Goal: Task Accomplishment & Management: Manage account settings

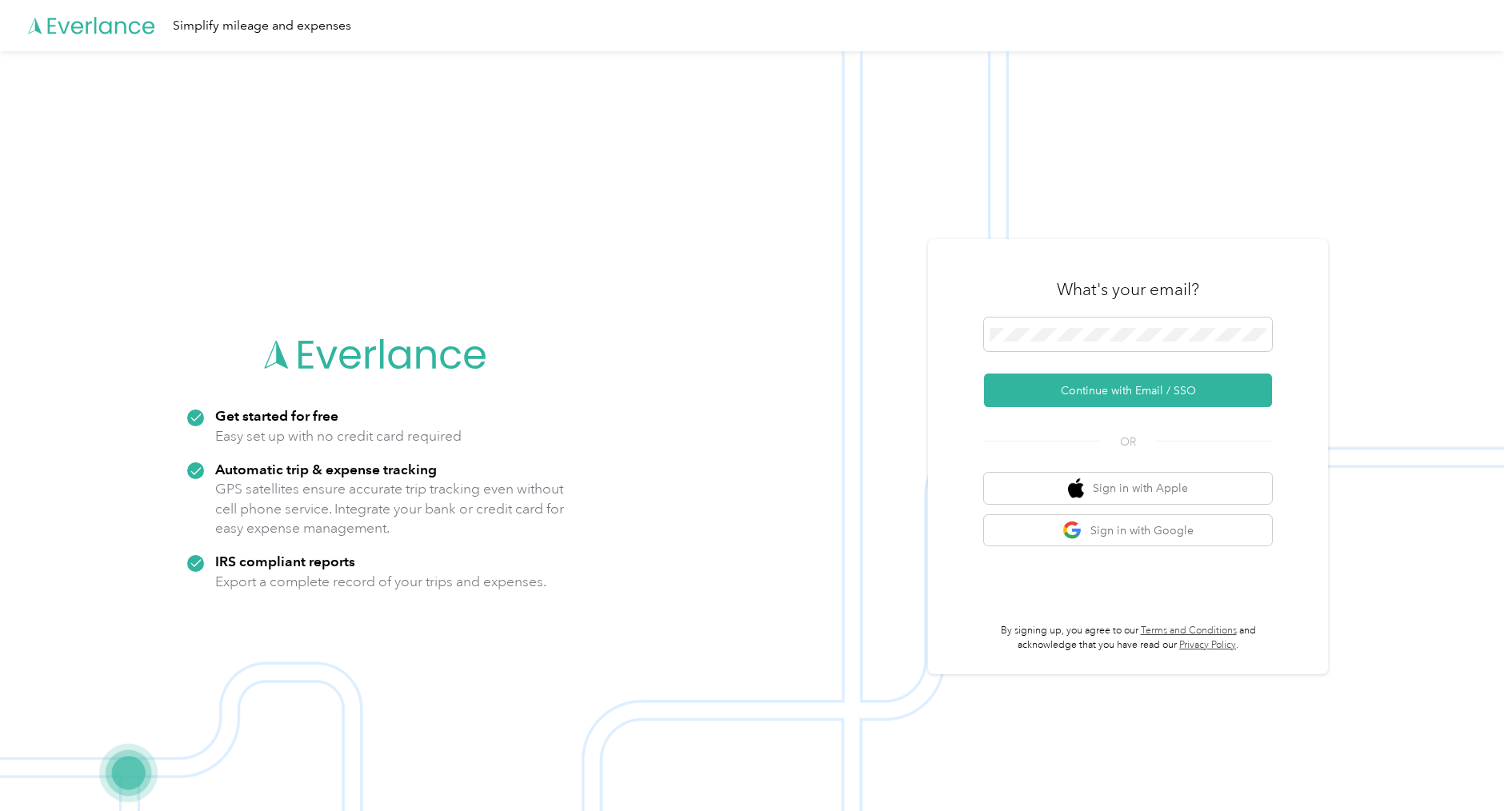
click at [1108, 370] on form "Continue with Email / SSO" at bounding box center [1127, 362] width 288 height 89
click at [1110, 381] on button "Continue with Email / SSO" at bounding box center [1127, 390] width 288 height 33
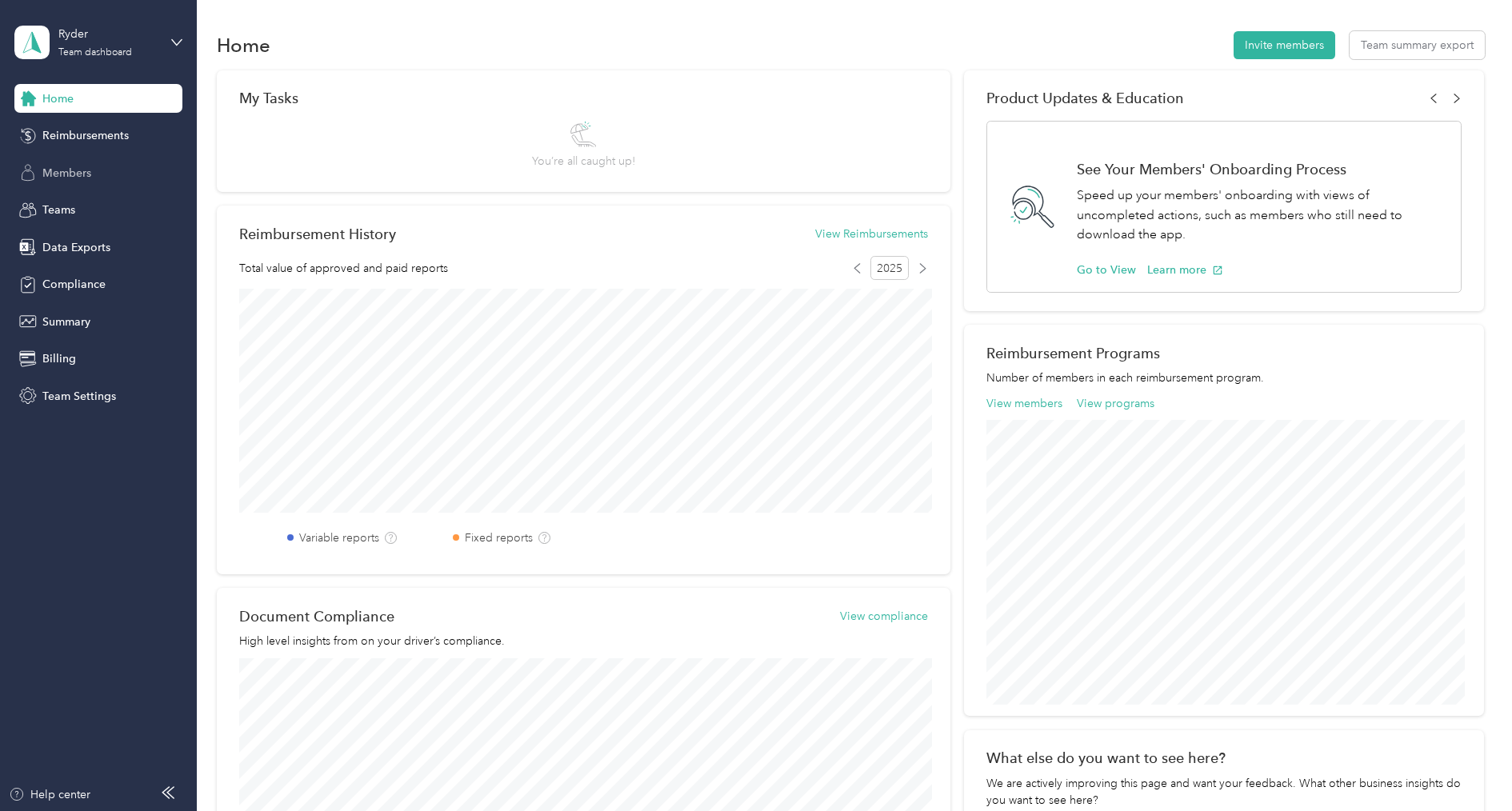
click at [84, 173] on span "Members" at bounding box center [67, 172] width 49 height 17
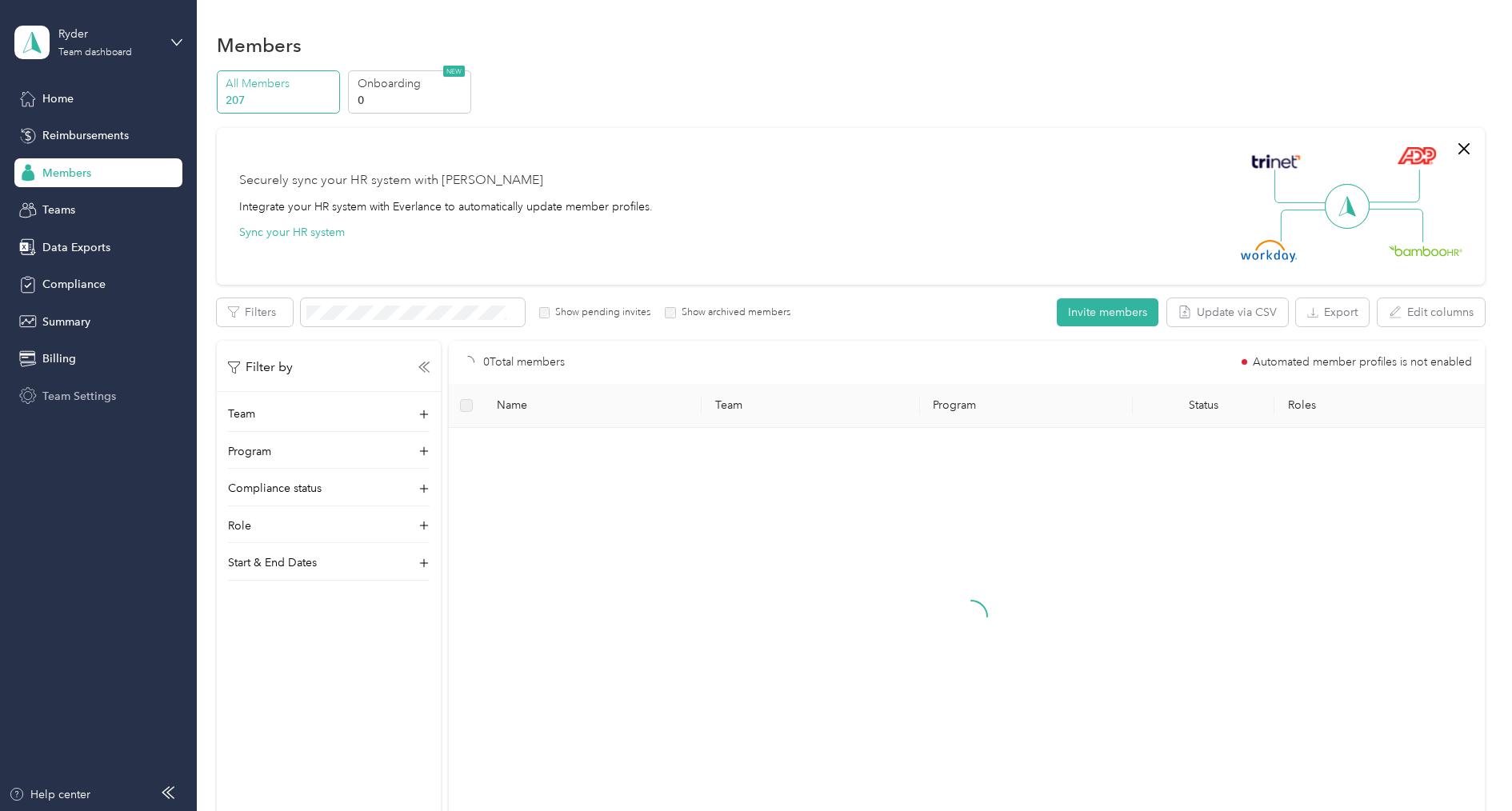
click at [78, 393] on span "Team Settings" at bounding box center [79, 396] width 73 height 17
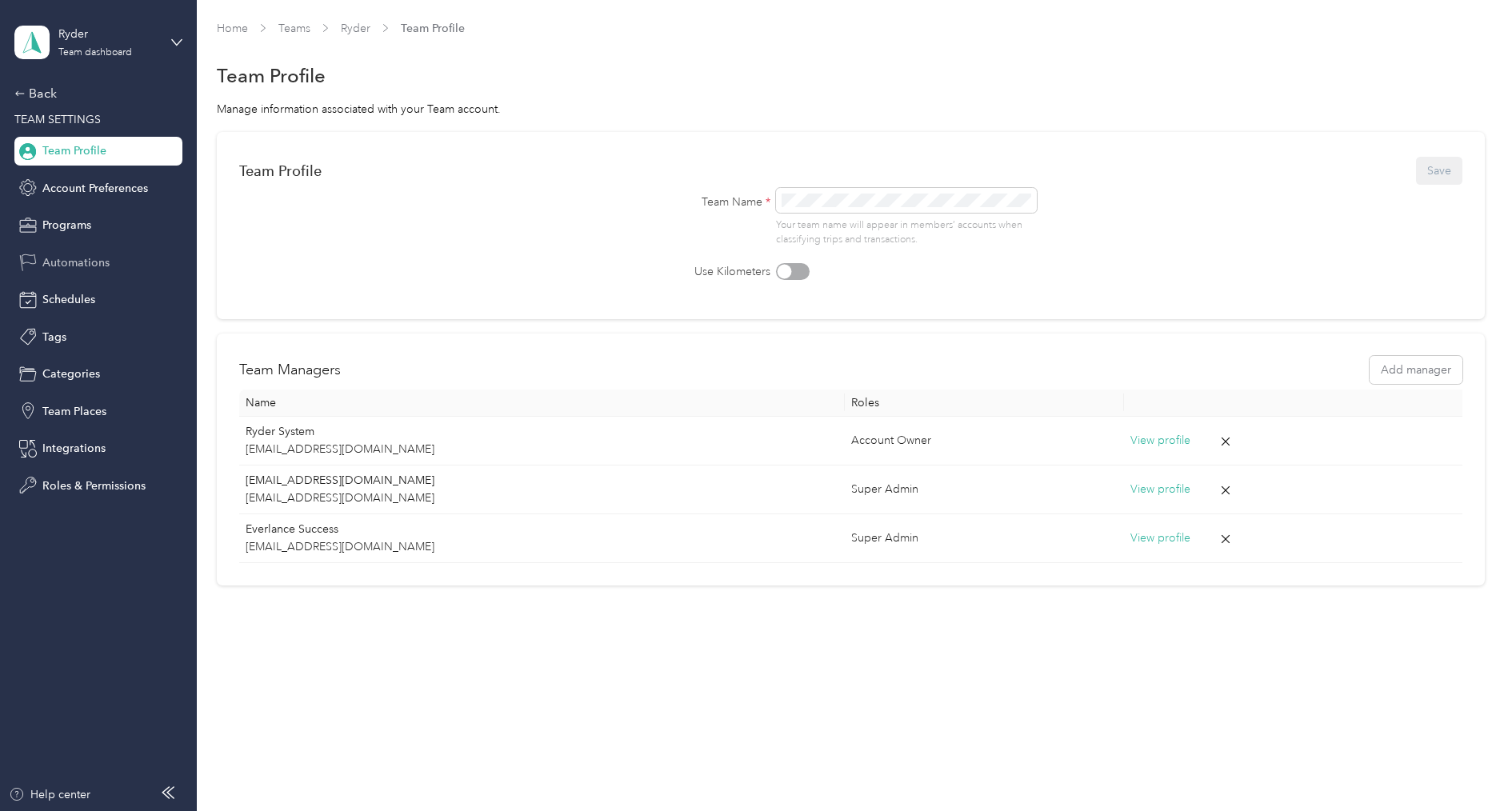
click at [87, 256] on span "Automations" at bounding box center [76, 263] width 67 height 17
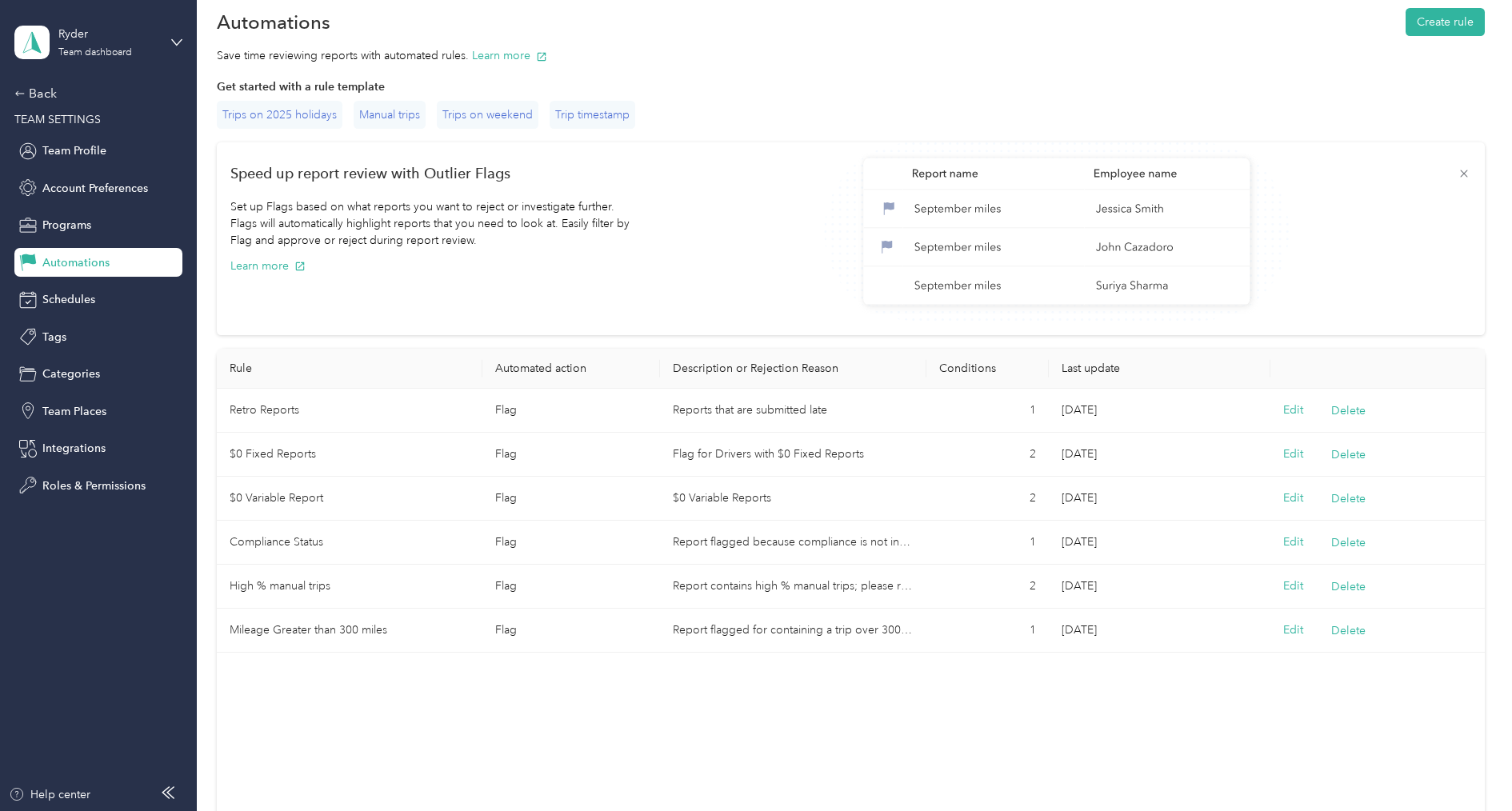
scroll to position [66, 0]
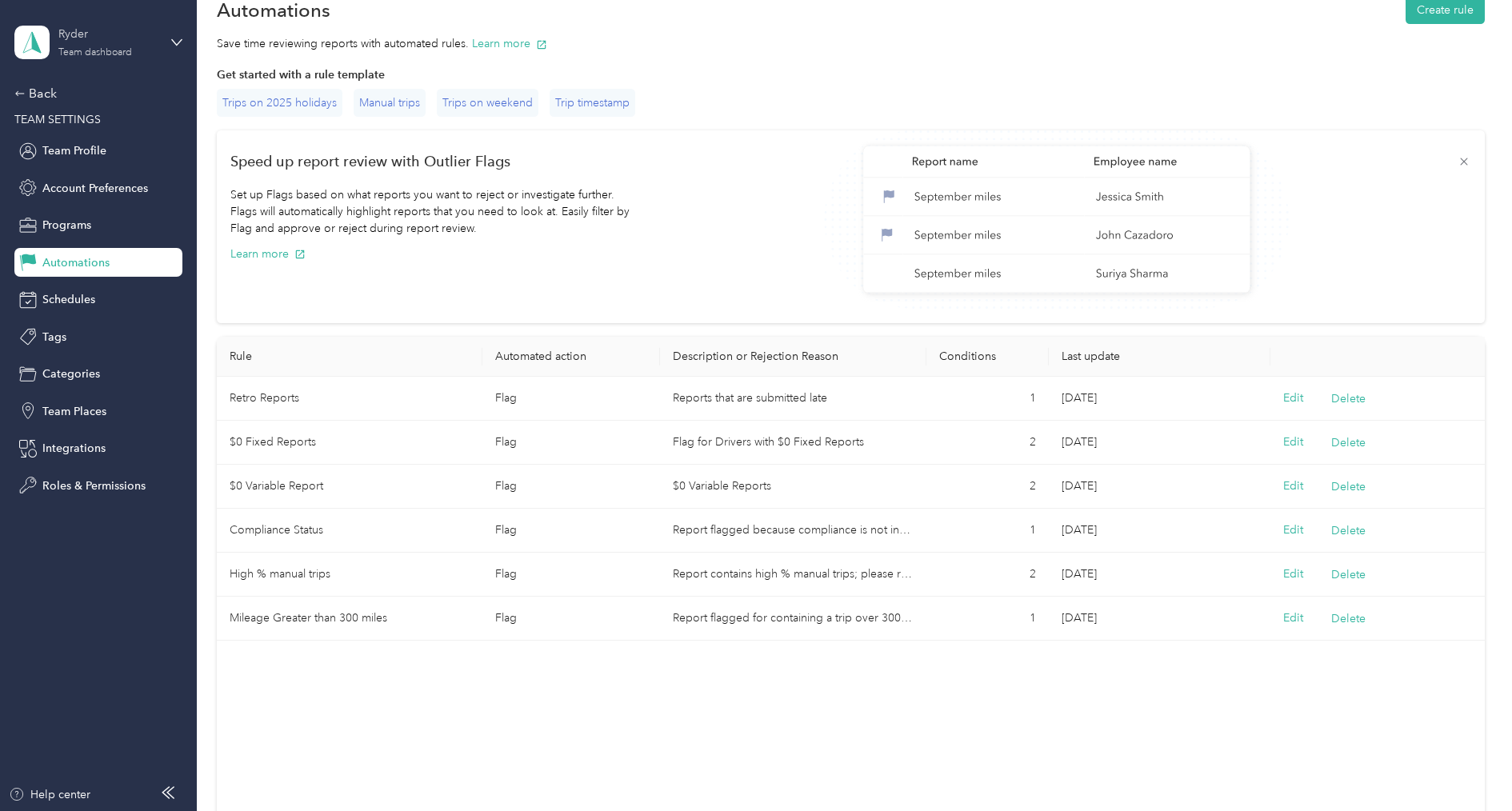
click at [80, 48] on div "Team dashboard" at bounding box center [95, 52] width 73 height 10
click at [86, 197] on div "Log out" at bounding box center [60, 204] width 61 height 17
